Goal: Check status: Check status

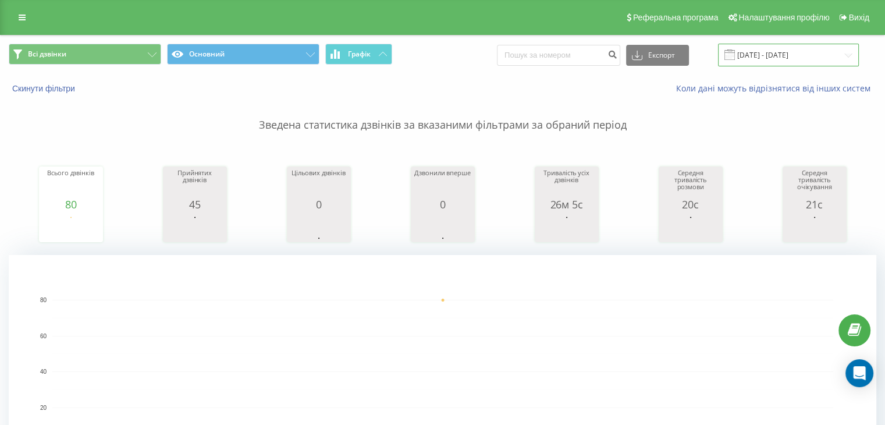
click at [793, 61] on input "[DATE] - [DATE]" at bounding box center [788, 55] width 141 height 23
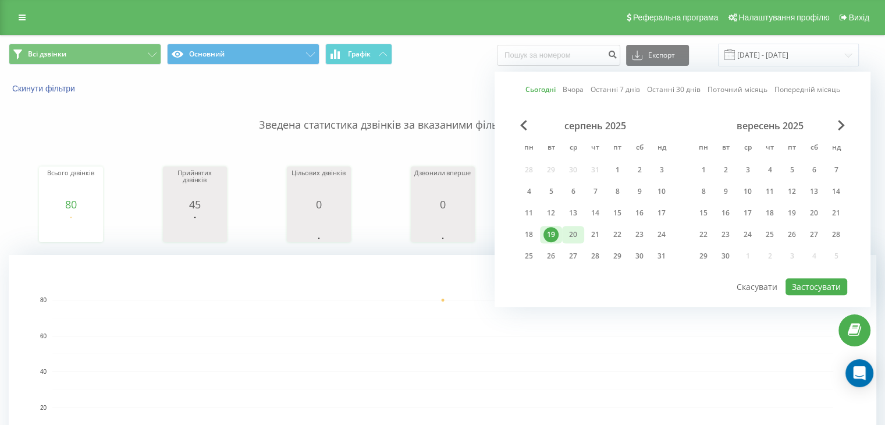
click at [583, 232] on div "20" at bounding box center [573, 234] width 22 height 17
click at [798, 278] on button "Застосувати" at bounding box center [817, 286] width 62 height 17
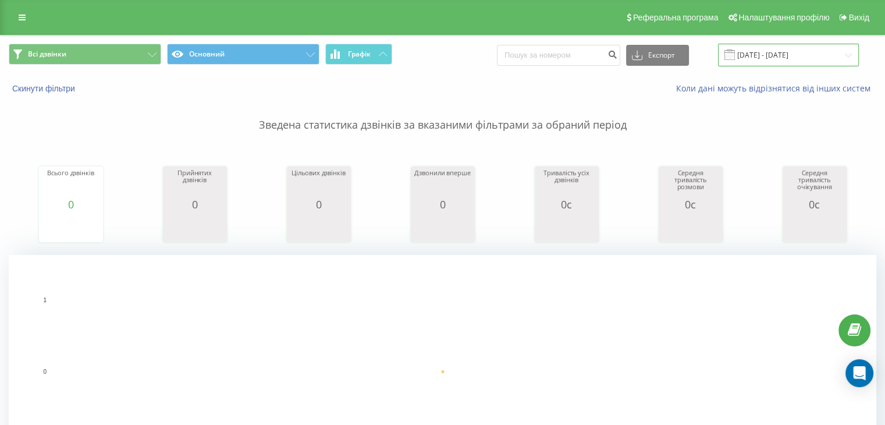
click at [748, 51] on input "[DATE] - [DATE]" at bounding box center [788, 55] width 141 height 23
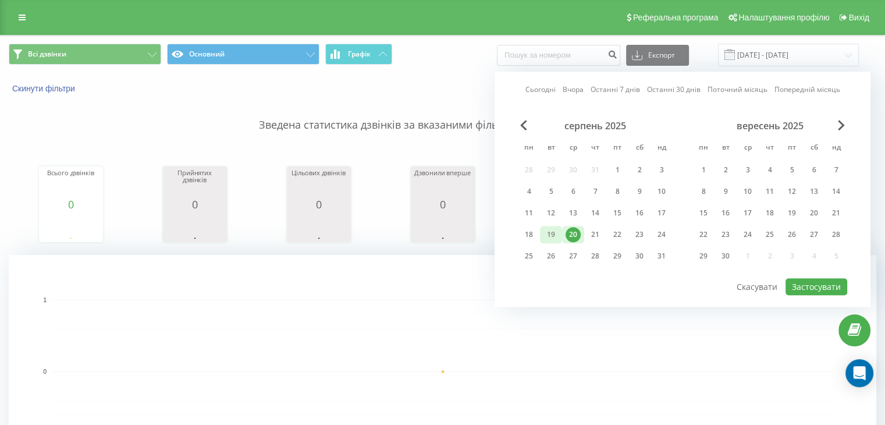
click at [547, 230] on div "19" at bounding box center [551, 234] width 15 height 15
click at [825, 286] on button "Застосувати" at bounding box center [817, 286] width 62 height 17
type input "[DATE] - [DATE]"
